Goal: Information Seeking & Learning: Learn about a topic

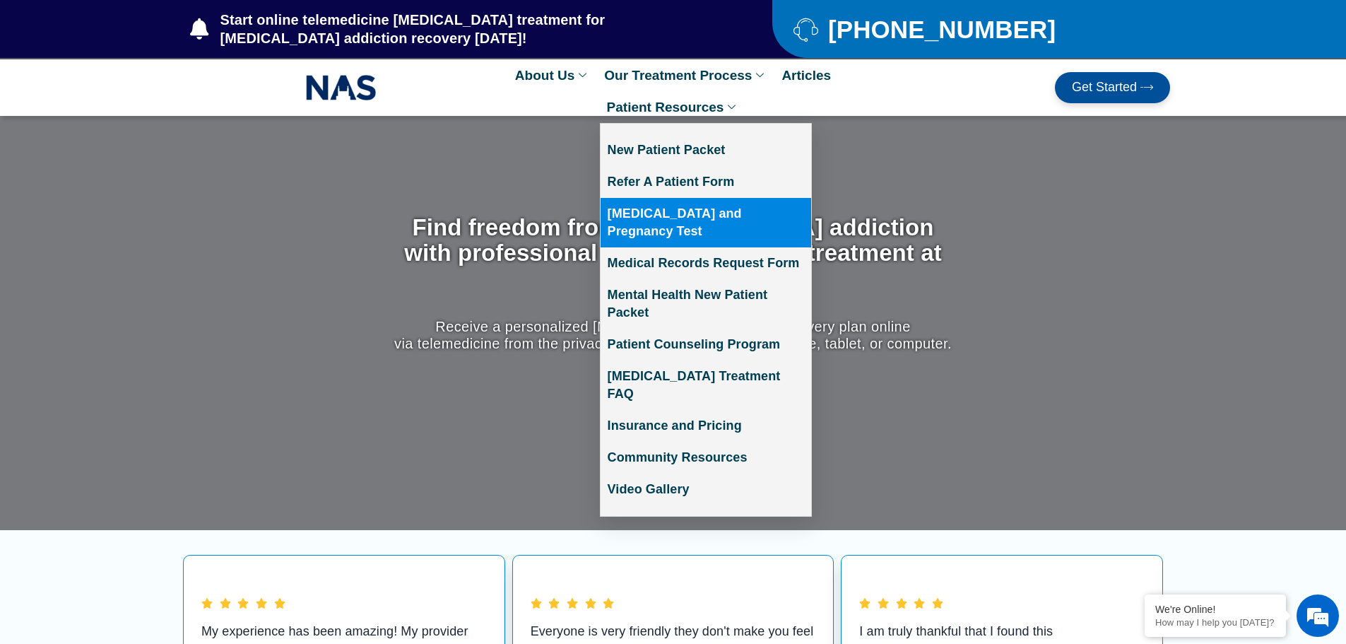
click at [670, 208] on link "[MEDICAL_DATA] and Pregnancy Test" at bounding box center [706, 222] width 211 height 49
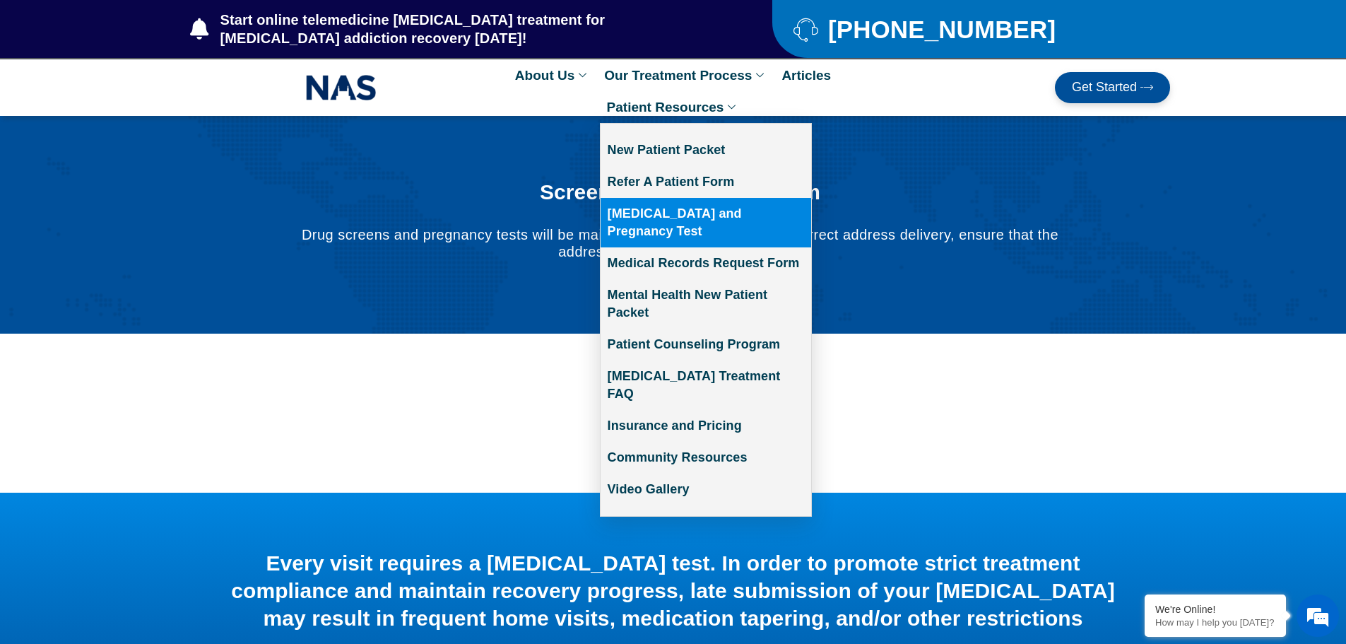
click at [708, 115] on link "Patient Resources" at bounding box center [673, 107] width 147 height 32
click at [746, 213] on link "[MEDICAL_DATA] and Pregnancy Test" at bounding box center [706, 222] width 211 height 49
click at [720, 218] on link "[MEDICAL_DATA] and Pregnancy Test" at bounding box center [706, 222] width 211 height 49
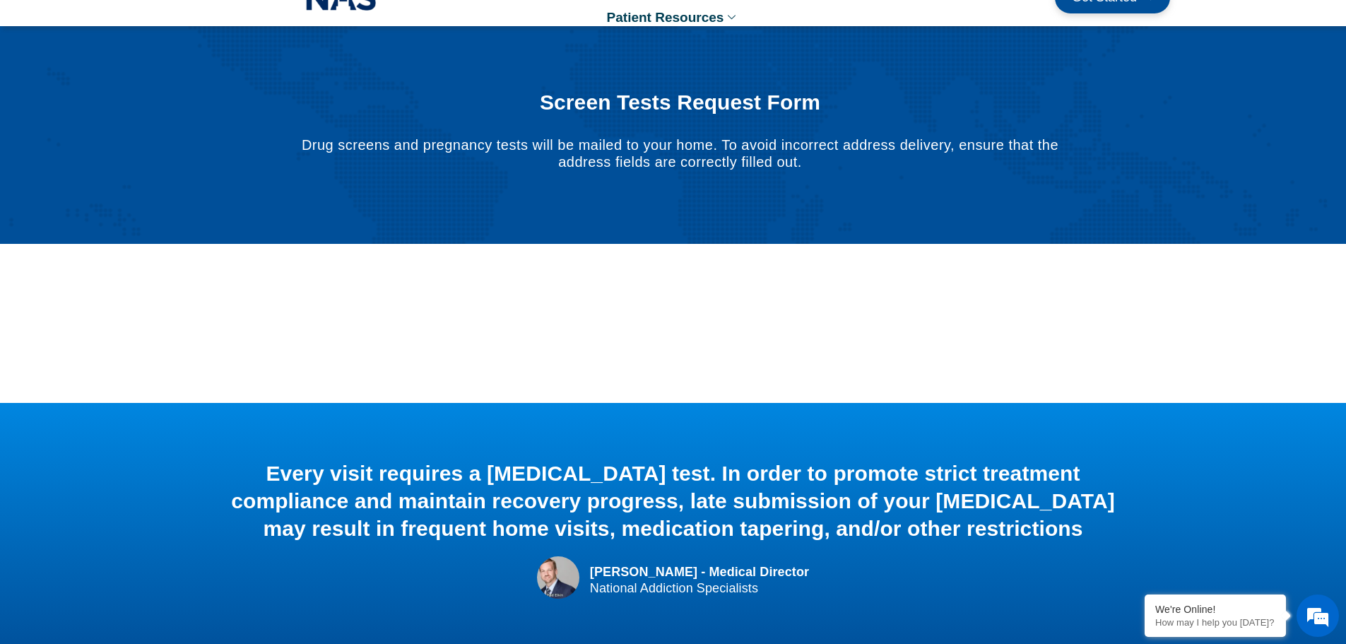
scroll to position [89, 0]
